Goal: Task Accomplishment & Management: Manage account settings

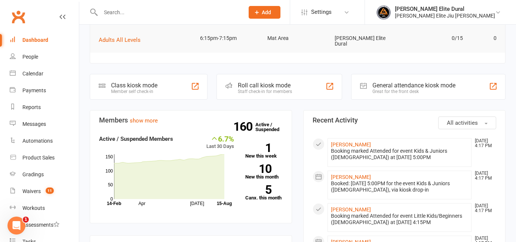
scroll to position [106, 0]
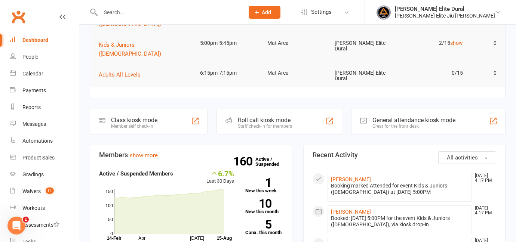
click at [119, 117] on div "Class kiosk mode" at bounding box center [134, 120] width 46 height 7
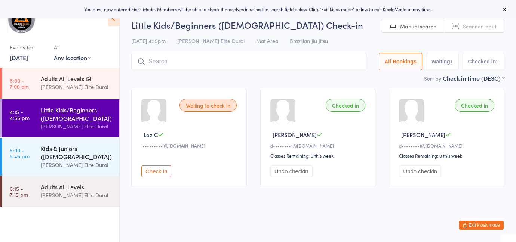
click at [58, 161] on div "[PERSON_NAME] Elite Dural" at bounding box center [77, 165] width 72 height 9
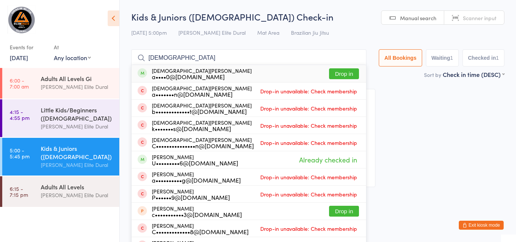
type input "christian"
click at [201, 74] on div "a••••0@gmail.com" at bounding box center [202, 77] width 100 height 6
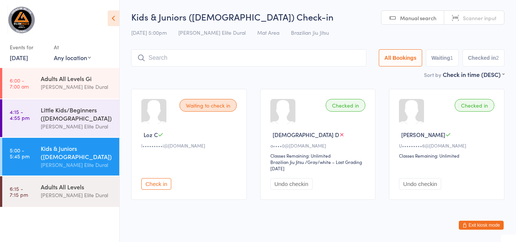
click at [475, 227] on button "Exit kiosk mode" at bounding box center [481, 225] width 45 height 9
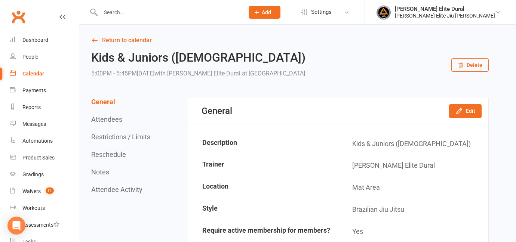
click at [32, 74] on div "Calendar" at bounding box center [33, 74] width 22 height 6
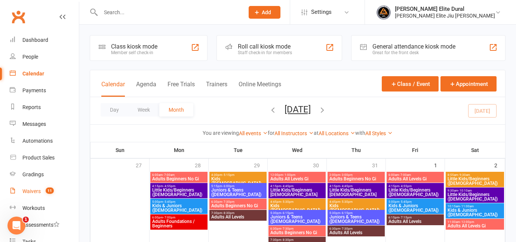
click at [33, 192] on div "Waivers" at bounding box center [31, 192] width 18 height 6
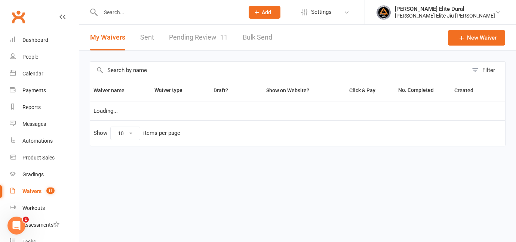
select select "100"
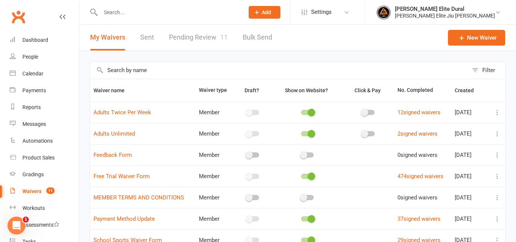
click at [181, 47] on link "Pending Review 11" at bounding box center [198, 38] width 59 height 26
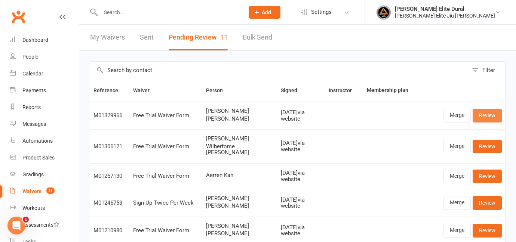
click at [487, 118] on link "Review" at bounding box center [487, 115] width 29 height 13
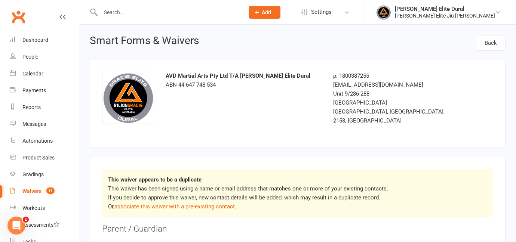
click at [214, 202] on p "This waiver has been signed using a name or email address that matches one or m…" at bounding box center [297, 197] width 379 height 27
click at [209, 203] on link "associate this waiver with a pre-existing contact" at bounding box center [174, 206] width 120 height 7
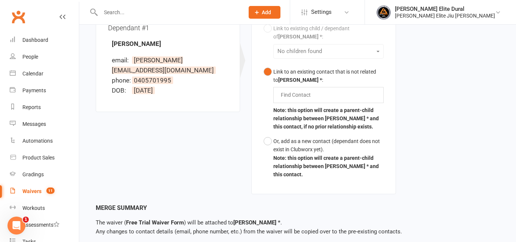
scroll to position [252, 0]
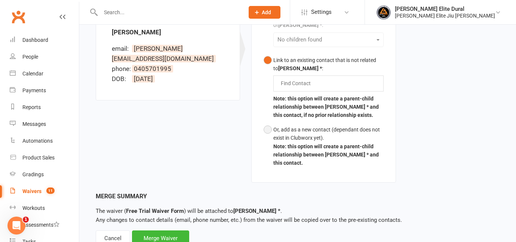
click at [266, 123] on button "Or, add as a new contact (dependant does not exist in Clubworx yet). Note: this…" at bounding box center [324, 147] width 120 height 48
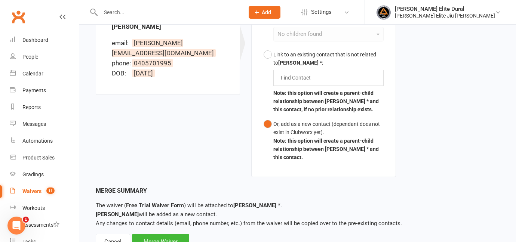
scroll to position [261, 0]
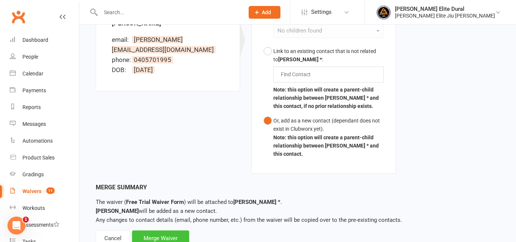
click at [165, 231] on div "Merge Waiver" at bounding box center [160, 239] width 57 height 16
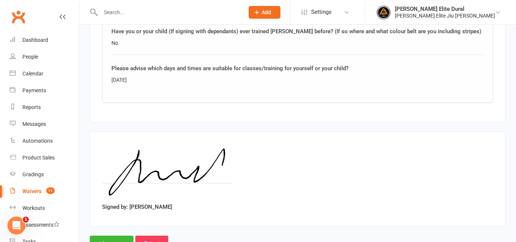
scroll to position [1294, 0]
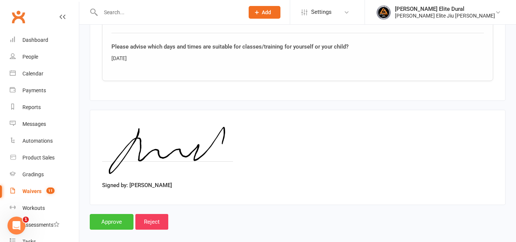
click at [115, 214] on input "Approve" at bounding box center [112, 222] width 44 height 16
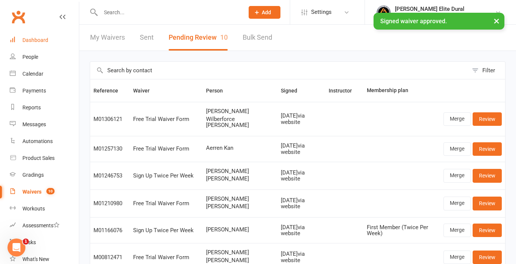
click at [32, 41] on div "Dashboard" at bounding box center [35, 40] width 26 height 6
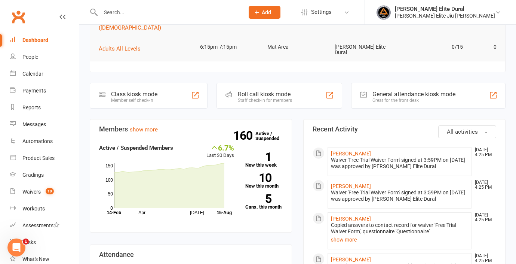
scroll to position [95, 0]
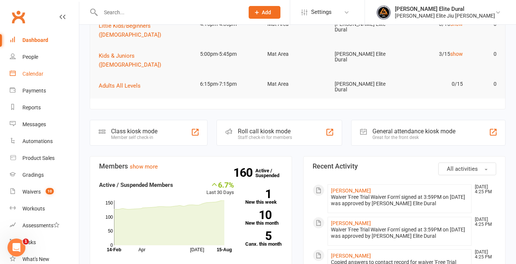
click at [29, 73] on div "Calendar" at bounding box center [32, 74] width 21 height 6
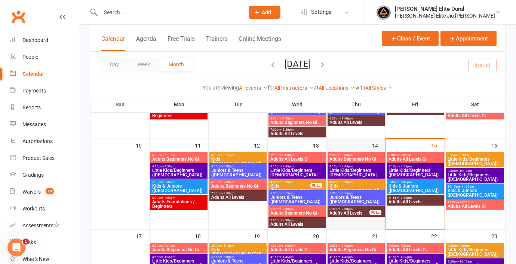
scroll to position [203, 0]
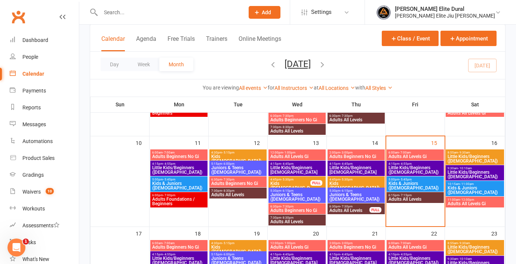
click at [402, 167] on span "Little Kids/Beginners (3-6 Years Old)" at bounding box center [415, 169] width 54 height 9
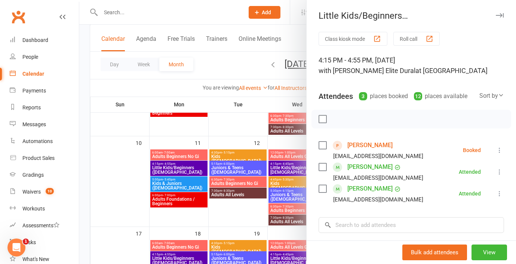
click at [499, 151] on icon at bounding box center [499, 149] width 7 height 7
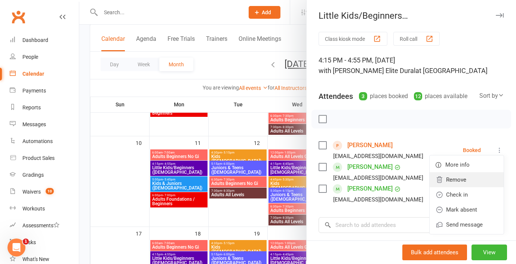
click at [472, 179] on link "Remove" at bounding box center [467, 179] width 74 height 15
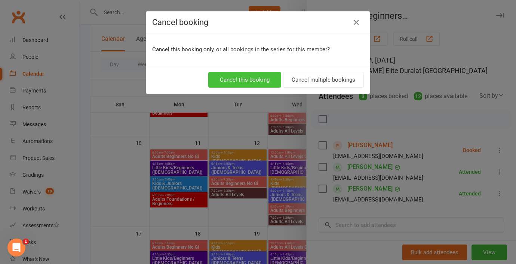
click at [242, 80] on button "Cancel this booking" at bounding box center [244, 80] width 73 height 16
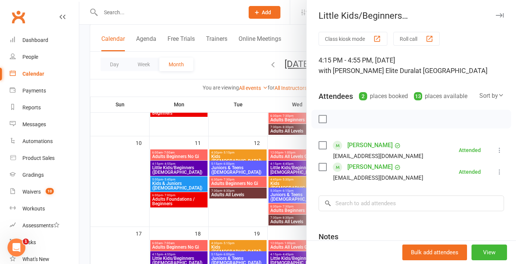
click at [86, 170] on div at bounding box center [297, 132] width 437 height 264
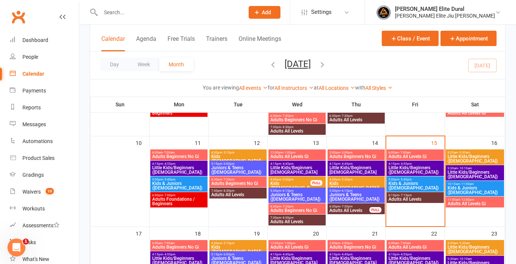
click at [405, 184] on span "Kids & Juniors (7-12 years Old)" at bounding box center [415, 185] width 54 height 9
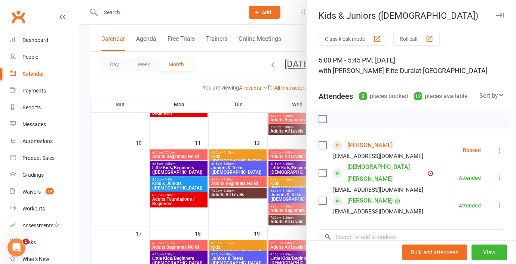
click at [499, 150] on icon at bounding box center [499, 149] width 7 height 7
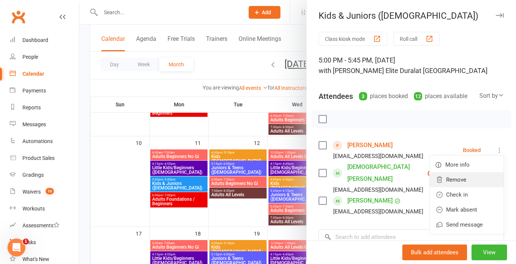
click at [461, 181] on link "Remove" at bounding box center [467, 179] width 74 height 15
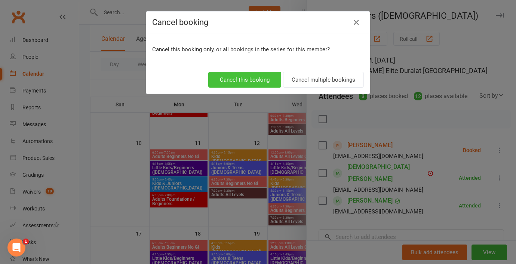
click at [257, 83] on button "Cancel this booking" at bounding box center [244, 80] width 73 height 16
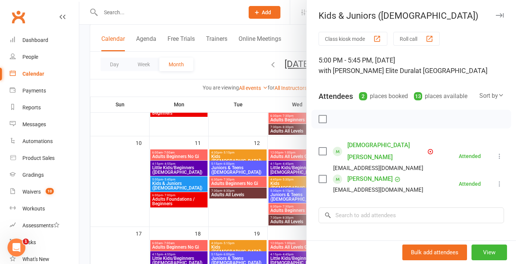
click at [85, 177] on div at bounding box center [297, 132] width 437 height 264
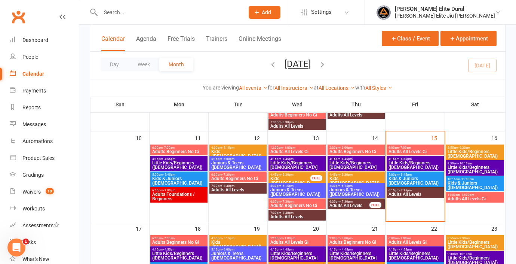
scroll to position [195, 0]
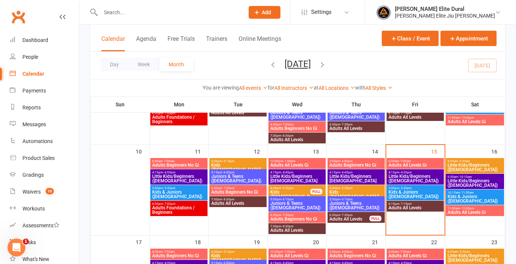
click at [401, 194] on span "Kids & Juniors (7-12 years Old)" at bounding box center [415, 194] width 54 height 9
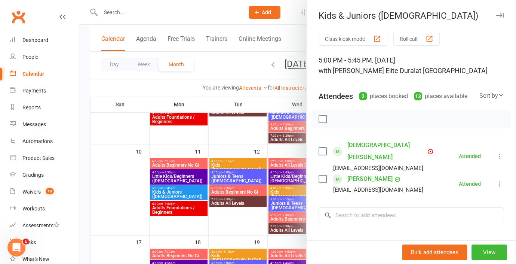
click at [83, 192] on div at bounding box center [297, 132] width 437 height 264
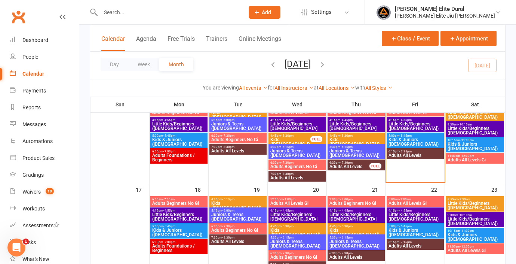
scroll to position [251, 0]
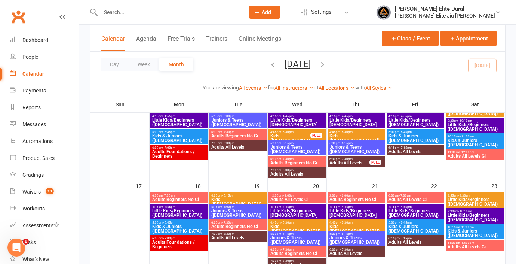
click at [397, 211] on span "Little Kids/Beginners (3-6 Years Old)" at bounding box center [415, 212] width 54 height 9
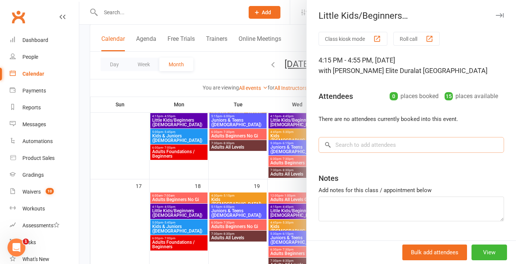
click at [369, 145] on input "search" at bounding box center [412, 145] width 186 height 16
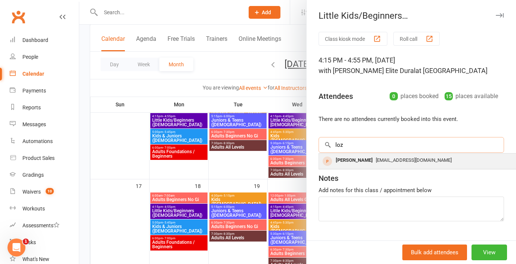
type input "loz"
click at [385, 160] on span "lgcamilleri@hotmail.com" at bounding box center [414, 160] width 76 height 6
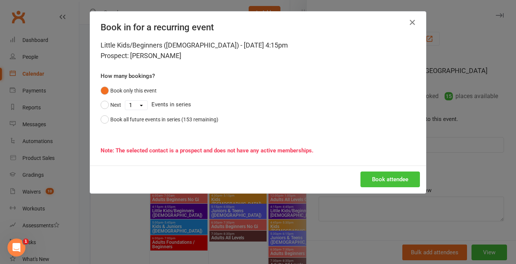
click at [374, 178] on button "Book attendee" at bounding box center [390, 179] width 59 height 16
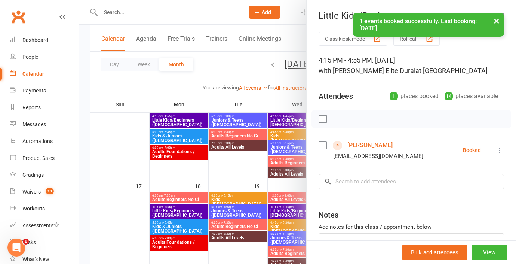
click at [86, 209] on div at bounding box center [297, 132] width 437 height 264
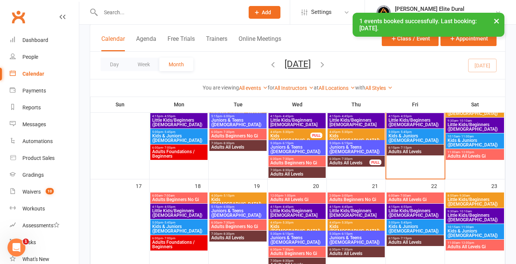
click at [403, 226] on span "Kids & Juniors (7-12 years Old)" at bounding box center [415, 228] width 54 height 9
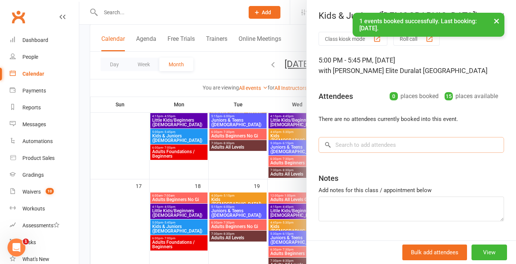
click at [392, 143] on input "search" at bounding box center [412, 145] width 186 height 16
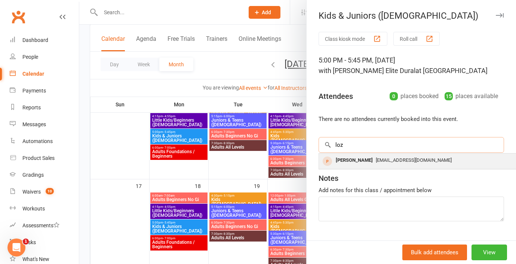
type input "loz"
click at [399, 163] on div "lgcamilleri@hotmail.com" at bounding box center [431, 160] width 218 height 11
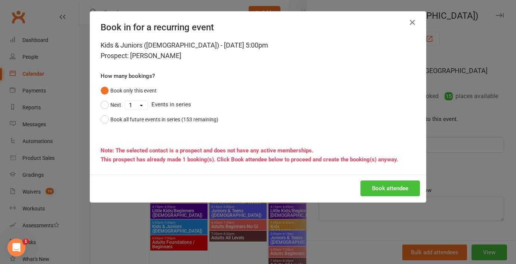
click at [386, 186] on button "Book attendee" at bounding box center [390, 188] width 59 height 16
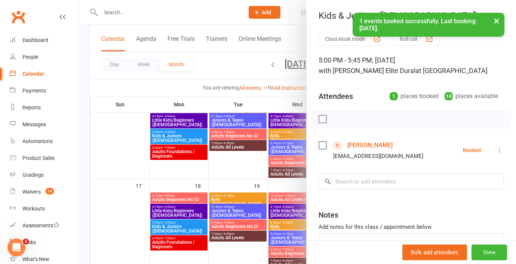
click at [85, 202] on div at bounding box center [297, 132] width 437 height 264
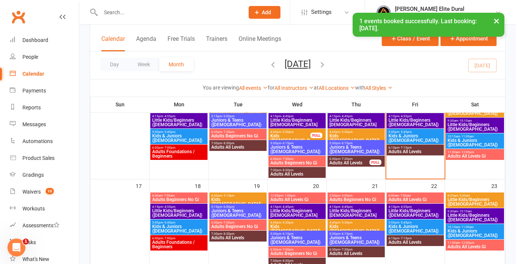
click at [401, 213] on span "Little Kids/Beginners (3-6 Years Old)" at bounding box center [415, 212] width 54 height 9
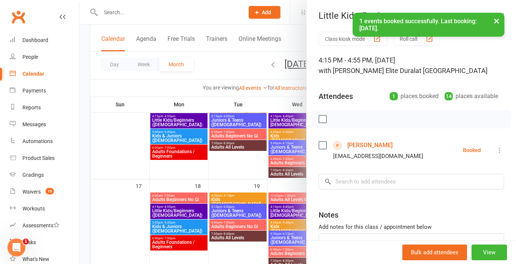
click at [86, 200] on div at bounding box center [297, 132] width 437 height 264
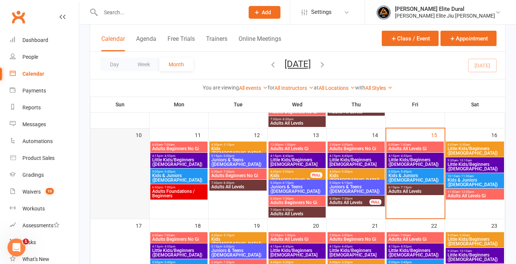
scroll to position [211, 0]
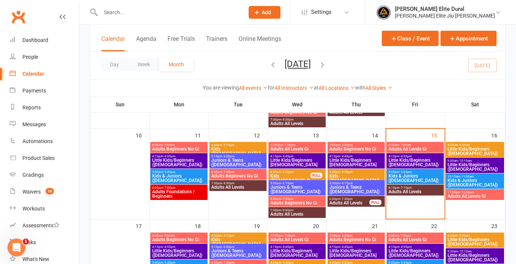
click at [466, 147] on span "Little Kids/Beginners (3-4 Years Old)" at bounding box center [474, 151] width 55 height 9
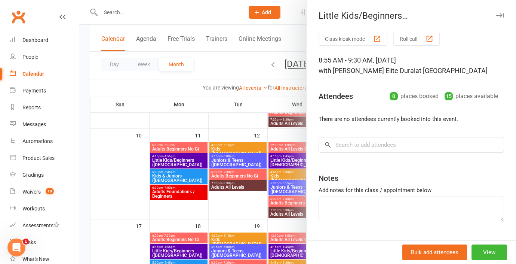
click at [90, 175] on div at bounding box center [297, 132] width 437 height 264
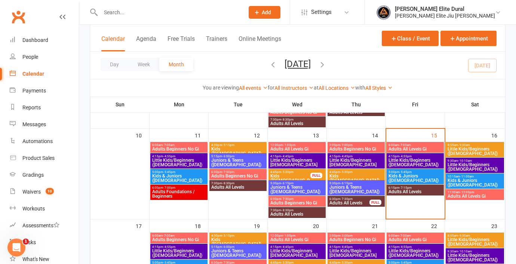
click at [473, 165] on span "Little Kids/Beginners (5-6 Years Old)" at bounding box center [474, 166] width 55 height 9
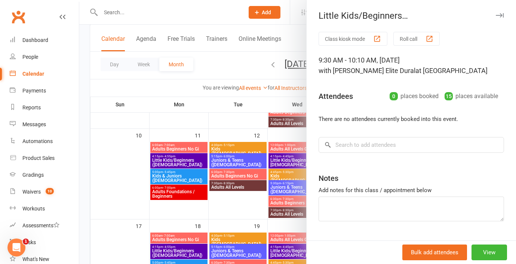
click at [80, 177] on div at bounding box center [297, 132] width 437 height 264
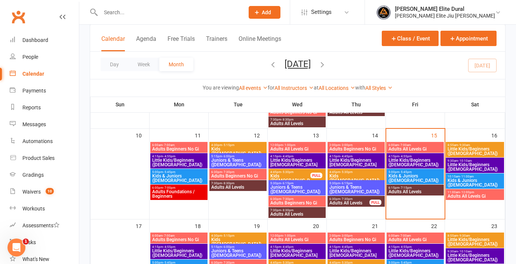
click at [470, 181] on span "Kids & Juniors (7-12 years Old)" at bounding box center [474, 182] width 55 height 9
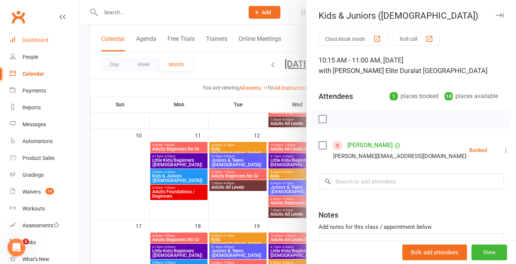
click at [37, 37] on div "Dashboard" at bounding box center [35, 40] width 26 height 6
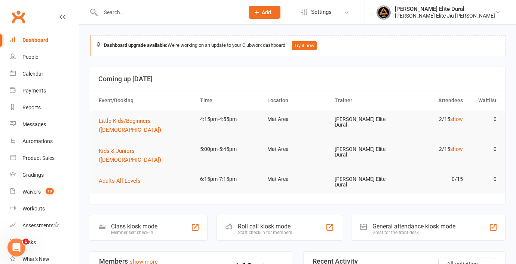
click at [136, 13] on input "text" at bounding box center [168, 12] width 141 height 10
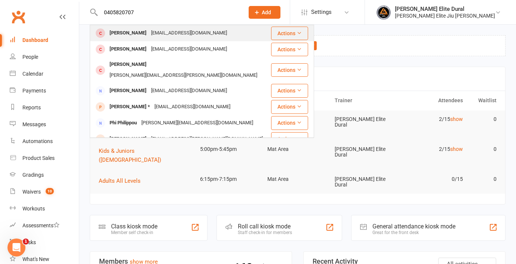
type input "0405820707"
click at [135, 32] on div "Ryan Dixon" at bounding box center [128, 33] width 42 height 11
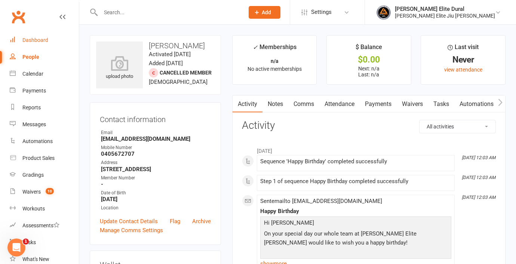
click at [40, 40] on div "Dashboard" at bounding box center [35, 40] width 26 height 6
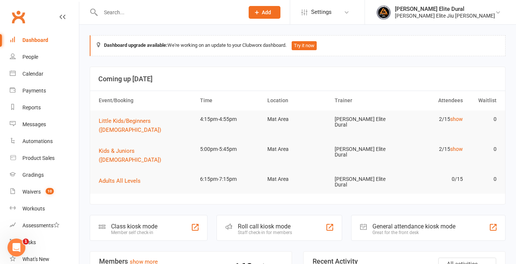
click at [173, 12] on input "text" at bounding box center [168, 12] width 141 height 10
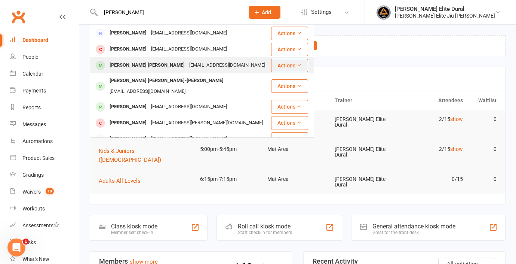
type input "morgan"
click at [137, 65] on div "Flynn Grant Morgan-Brett" at bounding box center [147, 65] width 80 height 11
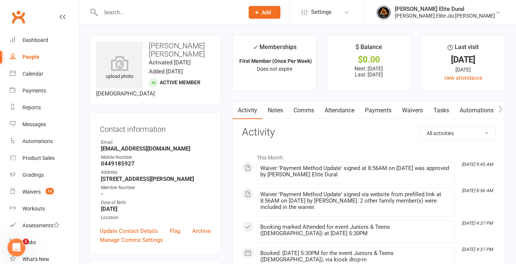
click at [381, 108] on link "Payments" at bounding box center [378, 110] width 37 height 17
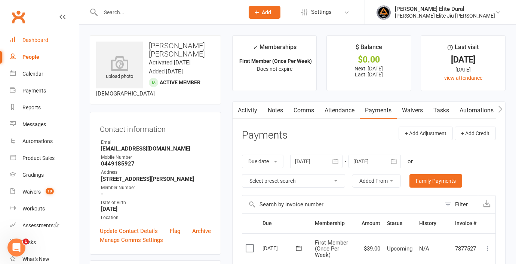
click at [23, 40] on div "Dashboard" at bounding box center [35, 40] width 26 height 6
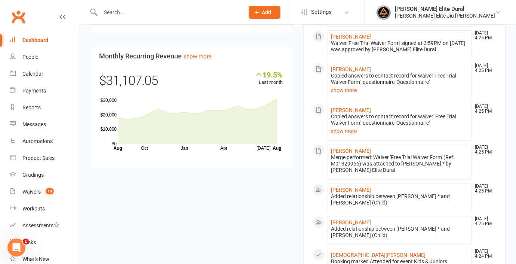
scroll to position [614, 0]
